Goal: Information Seeking & Learning: Learn about a topic

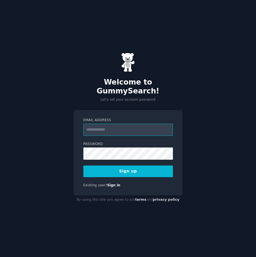
click at [129, 127] on input "Email Address" at bounding box center [127, 130] width 89 height 12
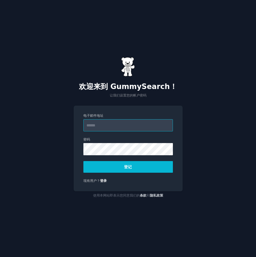
type input "**********"
click at [149, 166] on button "登记" at bounding box center [127, 167] width 89 height 12
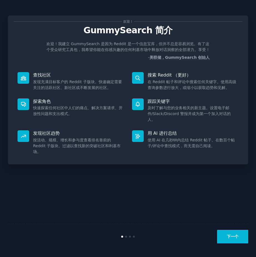
click at [227, 232] on button "下一个" at bounding box center [232, 237] width 31 height 14
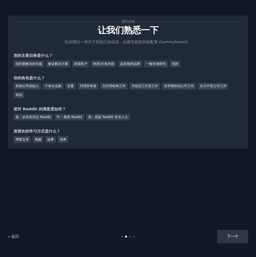
click at [228, 236] on div "下一个" at bounding box center [208, 237] width 80 height 14
drag, startPoint x: 80, startPoint y: 61, endPoint x: 87, endPoint y: 62, distance: 7.2
click at [80, 62] on div "发现客户" at bounding box center [80, 64] width 17 height 7
click at [101, 61] on div "构思/分发内容" at bounding box center [103, 64] width 25 height 7
click at [28, 64] on div "找到要解决的问题" at bounding box center [29, 64] width 31 height 7
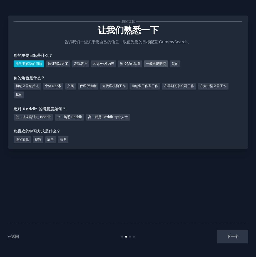
click at [162, 62] on div "一般市场研究" at bounding box center [156, 64] width 24 height 7
click at [212, 86] on div "在大中型公司工作" at bounding box center [213, 86] width 31 height 7
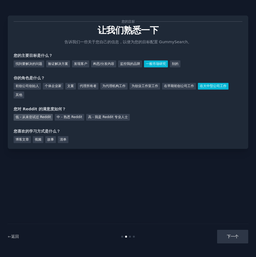
click at [44, 114] on div "低 - 从未尝试过 Reddit" at bounding box center [33, 117] width 39 height 7
click at [24, 139] on div "博客文章" at bounding box center [22, 139] width 17 height 7
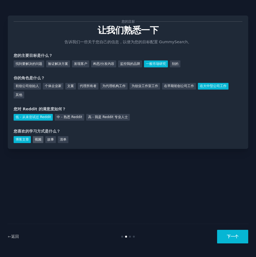
click at [39, 141] on div "视频" at bounding box center [38, 139] width 11 height 7
click at [22, 138] on div "博客文章" at bounding box center [22, 139] width 17 height 7
click at [238, 236] on button "下一个" at bounding box center [232, 237] width 31 height 14
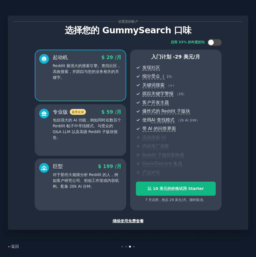
click at [134, 221] on div "继续使用免费套餐" at bounding box center [128, 222] width 229 height 6
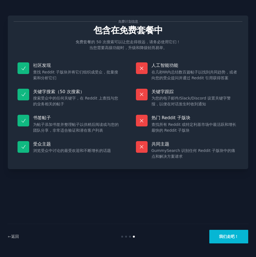
click at [223, 237] on button "我们走吧！" at bounding box center [228, 237] width 39 height 14
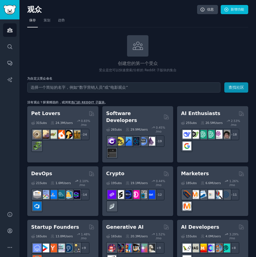
click at [94, 87] on input "text" at bounding box center [123, 87] width 193 height 10
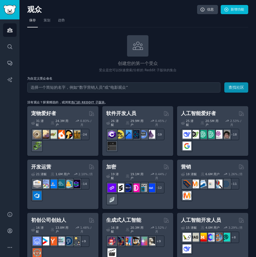
click at [76, 88] on input "text" at bounding box center [123, 87] width 193 height 10
type input "c"
click at [235, 87] on button "查找社区" at bounding box center [236, 87] width 24 height 10
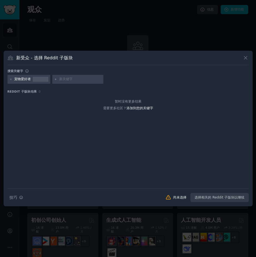
click at [100, 40] on div at bounding box center [128, 128] width 256 height 257
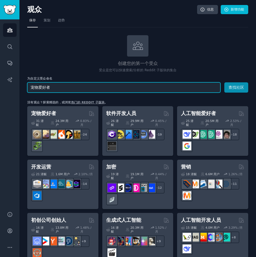
click at [77, 86] on input "宠物爱好者" at bounding box center [123, 87] width 193 height 10
type input "宠物"
click at [224, 82] on button "查找社区" at bounding box center [236, 87] width 24 height 10
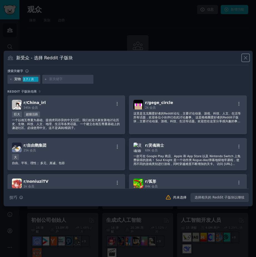
click at [246, 59] on icon at bounding box center [245, 58] width 3 height 3
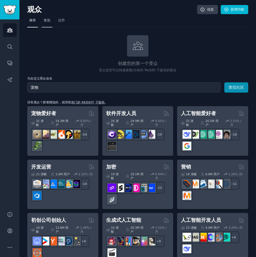
click at [45, 19] on span "策划" at bounding box center [47, 20] width 7 height 5
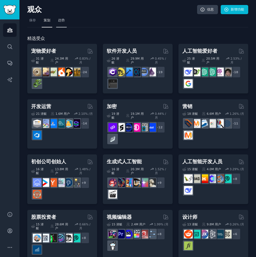
click at [61, 19] on span "趋势" at bounding box center [61, 20] width 7 height 5
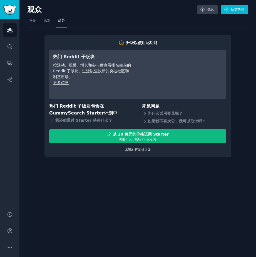
click at [132, 150] on link "比较所有定价计划" at bounding box center [137, 150] width 27 height 4
click at [13, 49] on link "搜索" at bounding box center [10, 47] width 14 height 14
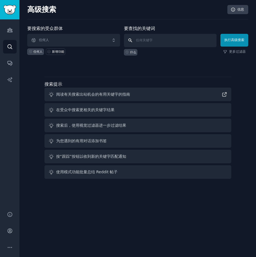
click at [160, 43] on input "text" at bounding box center [170, 40] width 93 height 13
type input "pets"
click button "执行高级搜索" at bounding box center [234, 40] width 28 height 13
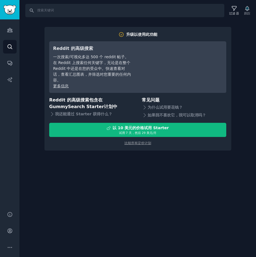
click at [93, 29] on div "升级以使用此功能 Reddit 的高级搜索 一次搜索/可视化多达 500 个 reddit 帖子。在 Reddit 上搜索任何关键字，无论是在整个 Reddi…" at bounding box center [137, 89] width 187 height 124
